Goal: Complete application form

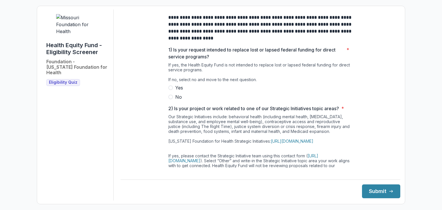
click at [170, 99] on span at bounding box center [170, 97] width 5 height 5
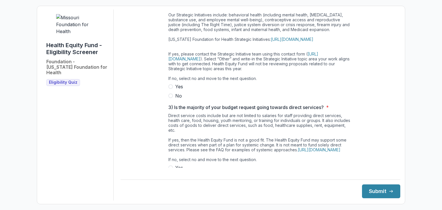
scroll to position [102, 0]
click at [171, 98] on span at bounding box center [170, 95] width 5 height 5
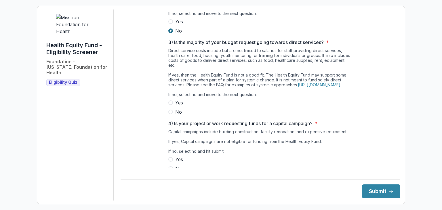
scroll to position [169, 0]
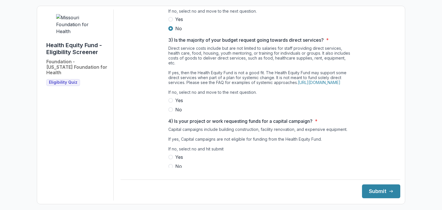
click at [170, 112] on span at bounding box center [170, 109] width 5 height 5
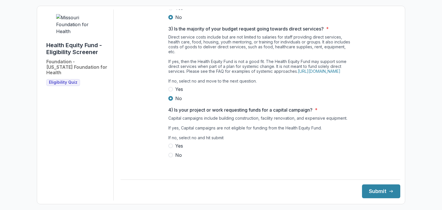
click at [171, 158] on span at bounding box center [170, 155] width 5 height 5
click at [369, 192] on button "Submit" at bounding box center [381, 192] width 38 height 14
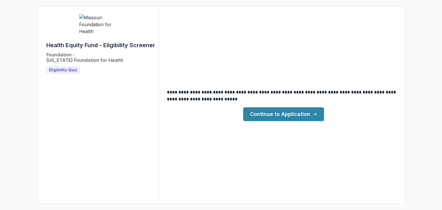
click at [273, 116] on link "Continue to Application" at bounding box center [283, 114] width 81 height 14
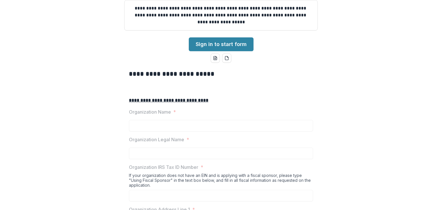
scroll to position [59, 0]
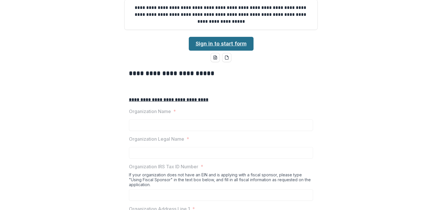
click at [234, 51] on link "Sign in to start form" at bounding box center [221, 44] width 65 height 14
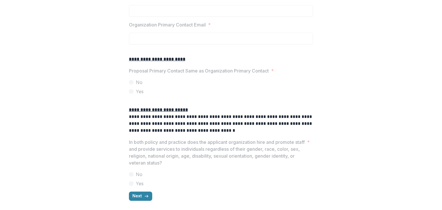
scroll to position [719, 0]
click at [144, 198] on icon "button" at bounding box center [146, 196] width 5 height 5
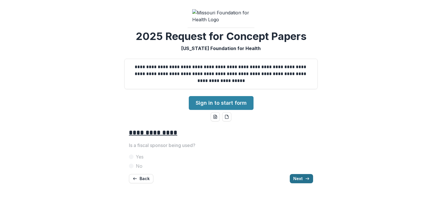
scroll to position [26, 0]
click at [304, 183] on button "Next" at bounding box center [301, 178] width 23 height 9
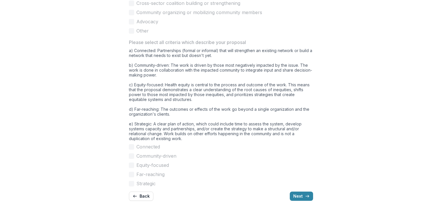
scroll to position [496, 0]
click at [144, 197] on button "Back" at bounding box center [141, 196] width 24 height 9
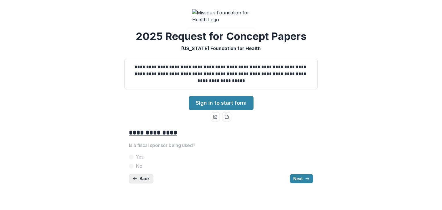
scroll to position [26, 0]
click at [144, 183] on button "Back" at bounding box center [141, 178] width 24 height 9
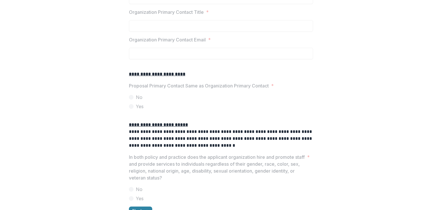
scroll to position [719, 0]
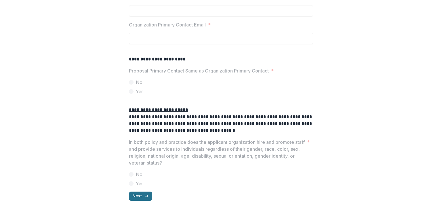
click at [131, 200] on button "Next" at bounding box center [140, 196] width 23 height 9
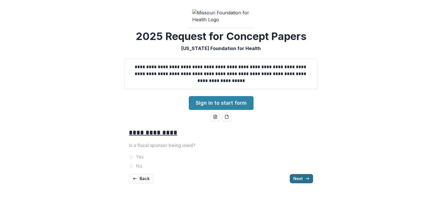
scroll to position [26, 0]
click at [301, 183] on button "Next" at bounding box center [301, 178] width 23 height 9
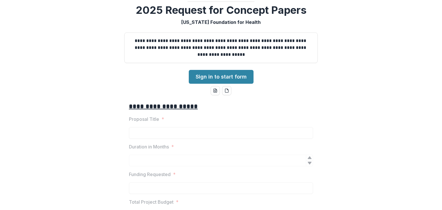
scroll to position [496, 0]
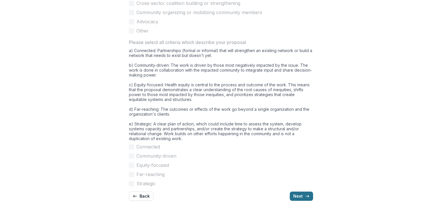
click at [301, 194] on button "Next" at bounding box center [301, 196] width 23 height 9
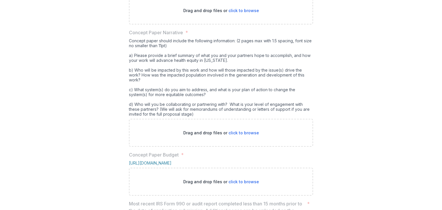
scroll to position [162, 0]
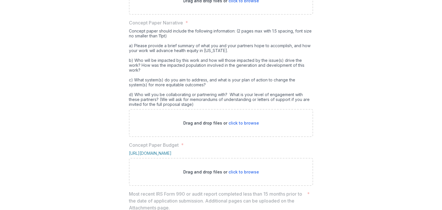
scroll to position [172, 0]
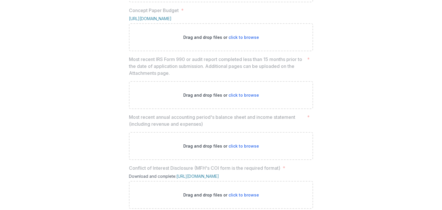
scroll to position [379, 0]
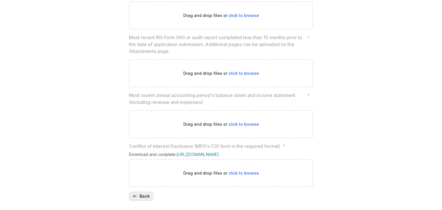
click at [139, 200] on button "Back" at bounding box center [141, 196] width 24 height 9
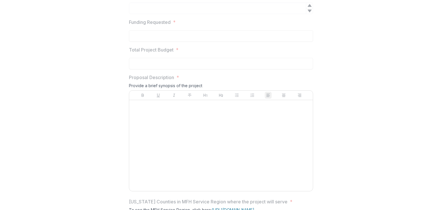
scroll to position [174, 0]
